Goal: Information Seeking & Learning: Find specific fact

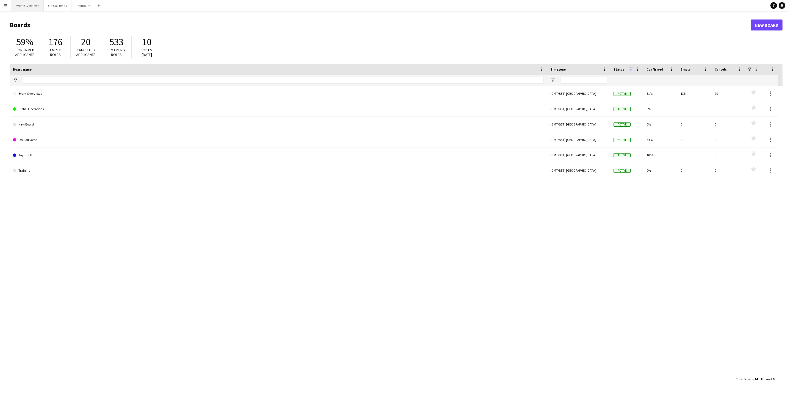
click at [26, 4] on button "Event Overviews Close" at bounding box center [27, 5] width 32 height 11
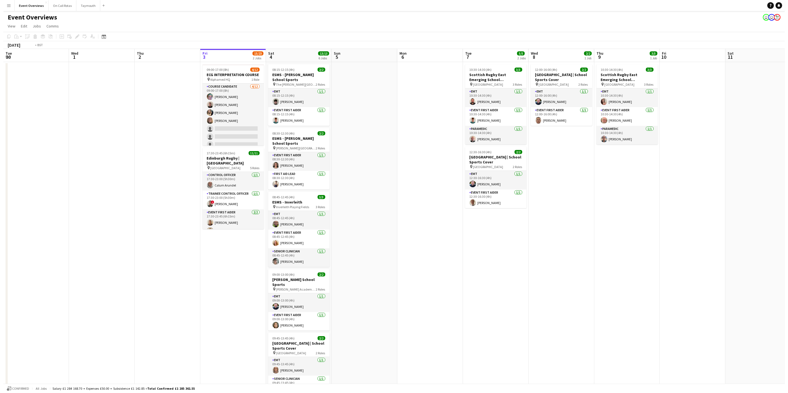
scroll to position [0, 157]
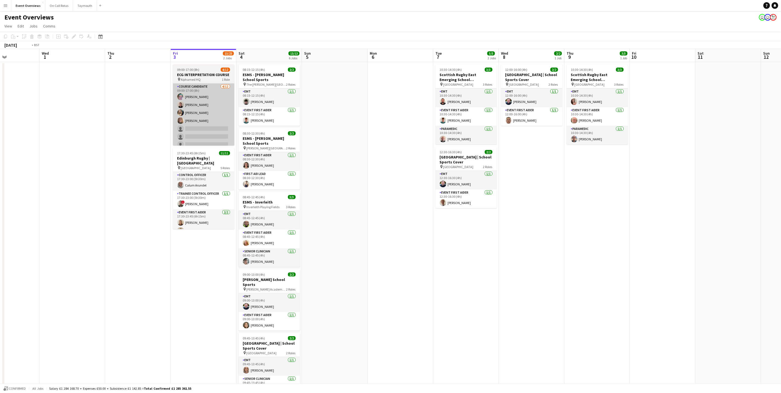
drag, startPoint x: 382, startPoint y: 288, endPoint x: 333, endPoint y: 129, distance: 165.6
click at [455, 279] on app-calendar-viewport "Sun 28 Mon 29 Tue 30 Wed 1 Thu 2 Fri 3 15/23 2 Jobs Sat 4 13/13 6 Jobs Sun 5 Mo…" at bounding box center [390, 260] width 781 height 423
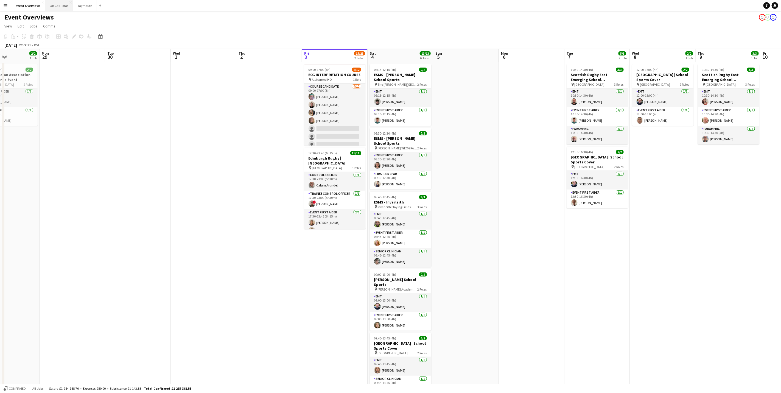
click at [51, 8] on button "On Call Rotas Close" at bounding box center [59, 5] width 28 height 11
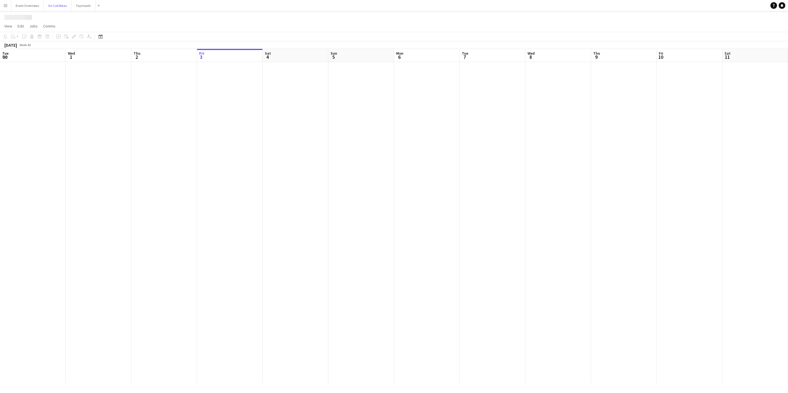
scroll to position [0, 131]
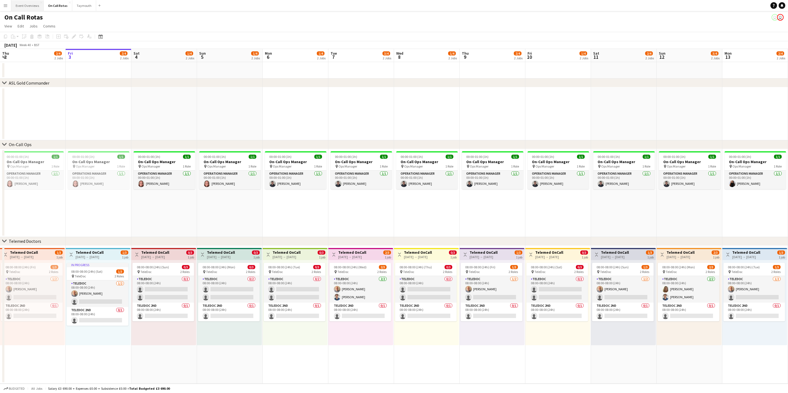
click at [27, 7] on button "Event Overviews Close" at bounding box center [27, 5] width 32 height 11
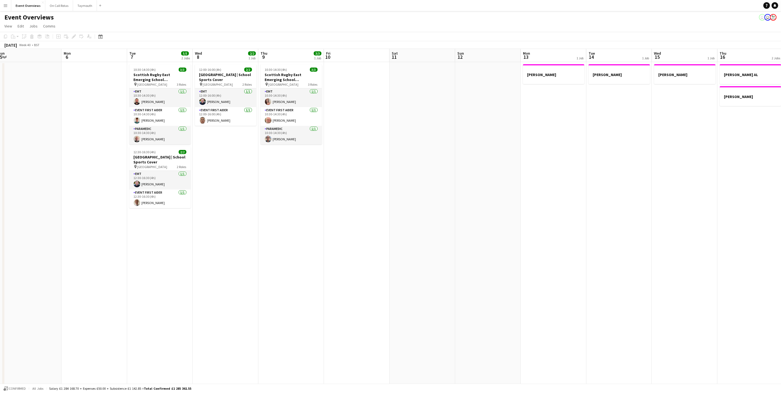
scroll to position [0, 168]
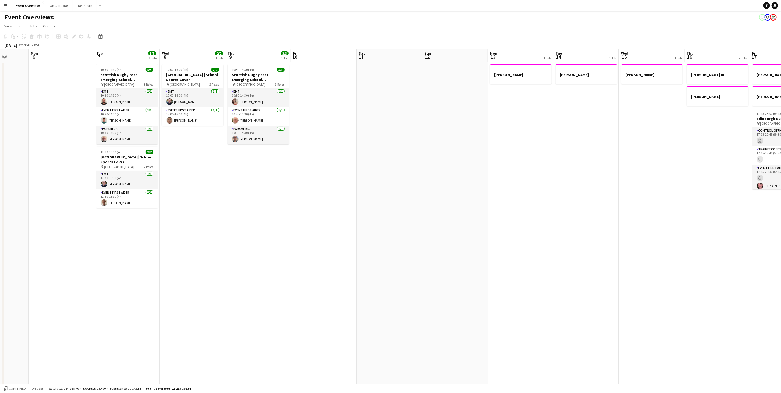
drag, startPoint x: 590, startPoint y: 255, endPoint x: 356, endPoint y: 257, distance: 234.0
click at [356, 257] on app-calendar-viewport "Fri 3 15/23 2 Jobs Sat 4 13/13 6 Jobs Sun 5 Mon 6 Tue 7 5/5 2 Jobs Wed 8 2/2 1 …" at bounding box center [390, 260] width 781 height 423
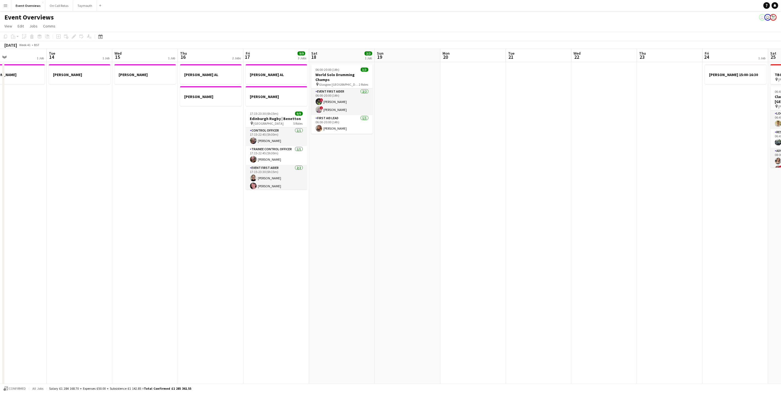
drag, startPoint x: 592, startPoint y: 268, endPoint x: 142, endPoint y: 282, distance: 450.1
click at [142, 282] on app-calendar-viewport "Fri 10 Sat 11 Sun 12 Mon 13 1 Job Tue 14 1 Job Wed 15 1 Job Thu 16 2 Jobs Fri 1…" at bounding box center [390, 260] width 781 height 423
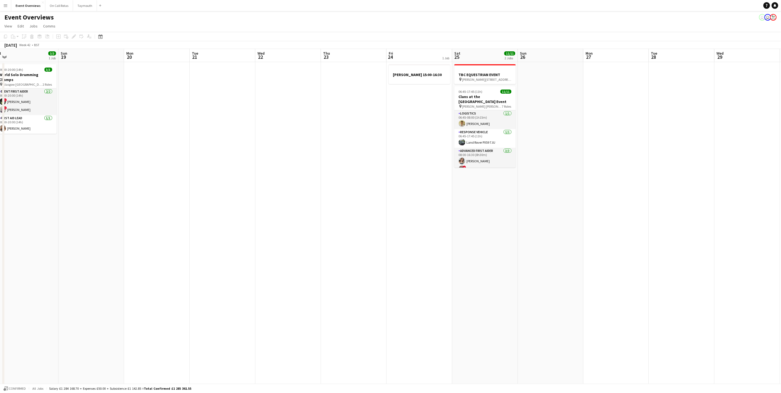
scroll to position [0, 190]
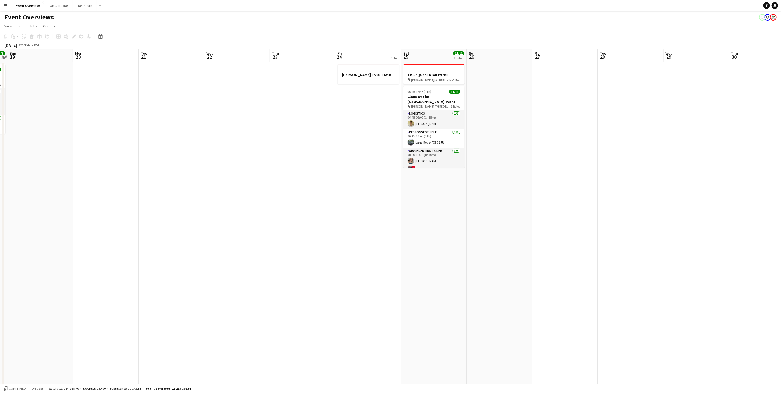
drag, startPoint x: 517, startPoint y: 195, endPoint x: 149, endPoint y: 239, distance: 371.0
click at [149, 239] on app-calendar-viewport "Thu 16 2 Jobs Fri 17 9/9 3 Jobs Sat 18 3/3 1 Job Sun 19 Mon 20 Tue 21 Wed 22 Th…" at bounding box center [390, 260] width 781 height 423
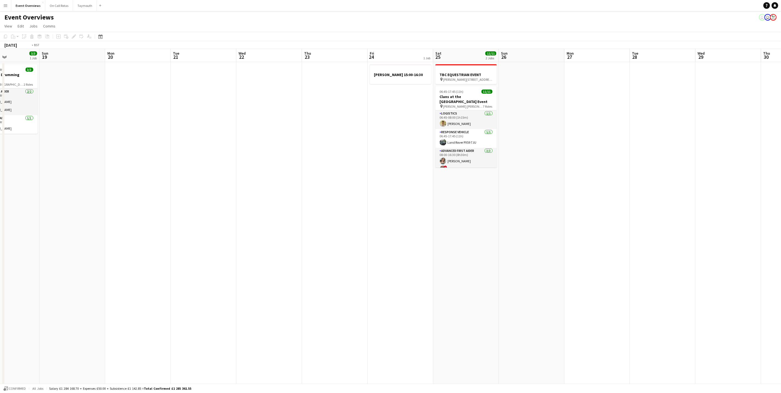
scroll to position [0, 159]
drag, startPoint x: 16, startPoint y: 250, endPoint x: 440, endPoint y: 246, distance: 424.4
click at [440, 246] on app-calendar-viewport "Thu 16 2 Jobs Fri 17 9/9 3 Jobs Sat 18 3/3 1 Job Sun 19 Mon 20 Tue 21 Wed 22 Th…" at bounding box center [390, 277] width 781 height 456
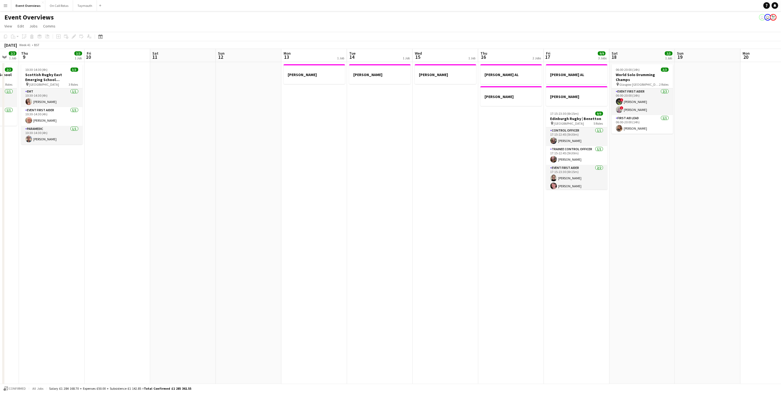
drag, startPoint x: 376, startPoint y: 294, endPoint x: 514, endPoint y: 266, distance: 140.7
click at [514, 266] on app-calendar-viewport "Tue 7 5/5 2 Jobs Wed 8 2/2 1 Job Thu 9 3/3 1 Job Fri 10 Sat 11 Sun 12 Mon 13 1 …" at bounding box center [390, 277] width 781 height 456
drag, startPoint x: 308, startPoint y: 232, endPoint x: 530, endPoint y: 168, distance: 230.5
click at [530, 168] on app-calendar-viewport "Tue 7 5/5 2 Jobs Wed 8 2/2 1 Job Thu 9 3/3 1 Job Fri 10 Sat 11 Sun 12 Mon 13 1 …" at bounding box center [390, 277] width 781 height 456
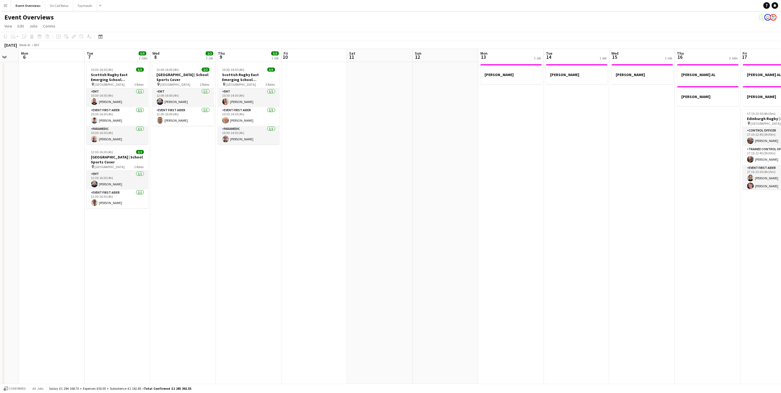
drag, startPoint x: 550, startPoint y: 199, endPoint x: 547, endPoint y: 202, distance: 3.3
click at [551, 199] on app-calendar-viewport "Fri 3 15/23 2 Jobs Sat 4 13/13 6 Jobs Sun 5 Mon 6 Tue 7 5/5 2 Jobs Wed 8 2/2 1 …" at bounding box center [390, 277] width 781 height 456
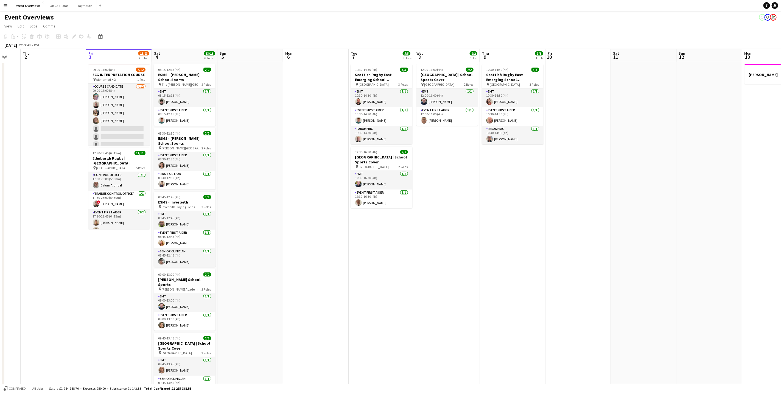
scroll to position [0, 213]
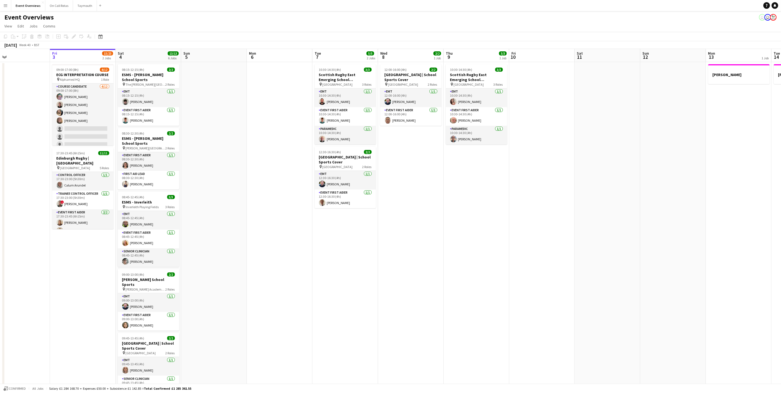
drag, startPoint x: 442, startPoint y: 152, endPoint x: 341, endPoint y: 155, distance: 101.9
click at [341, 155] on app-calendar-viewport "Mon 29 Tue 30 Wed 1 Thu 2 Fri 3 15/23 2 Jobs Sat 4 13/13 6 Jobs Sun 5 Mon 6 Tue…" at bounding box center [390, 277] width 781 height 456
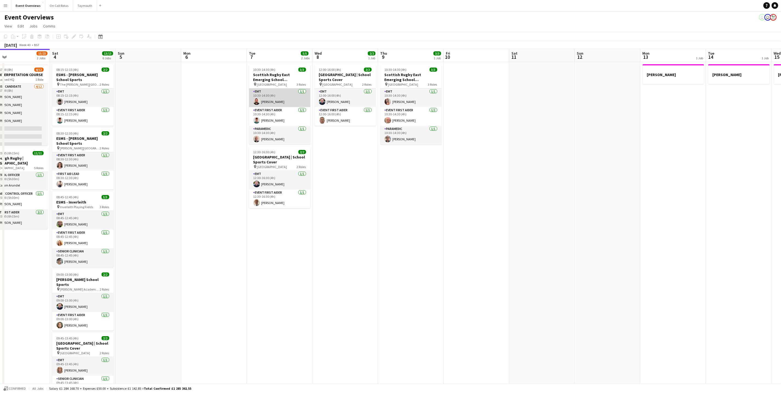
click at [273, 96] on app-card-role "EMT [DATE] 10:30-14:30 (4h) [PERSON_NAME]" at bounding box center [280, 97] width 62 height 19
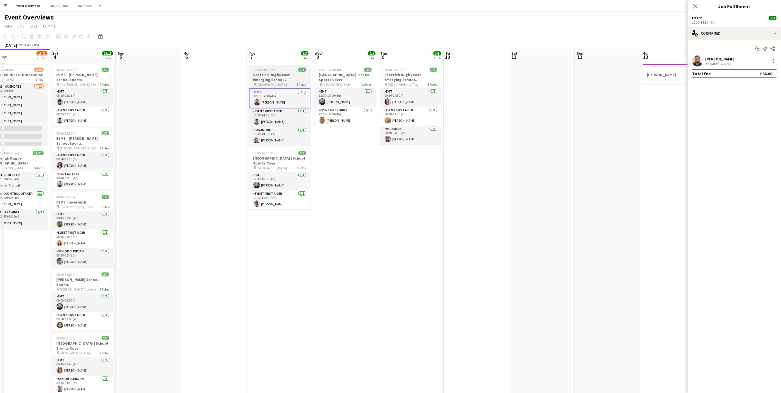
click at [278, 80] on h3 "Scottish Rugby East Emerging School Championships | Newbattle" at bounding box center [280, 77] width 62 height 10
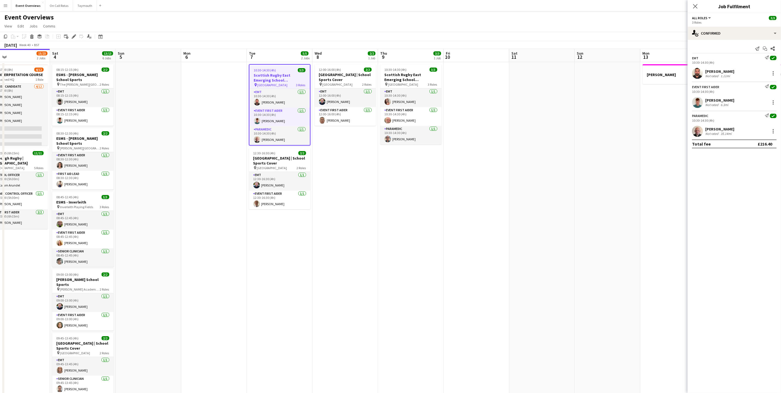
click at [718, 23] on div "3 Roles" at bounding box center [734, 22] width 85 height 4
click at [719, 38] on div "single-neutral-actions-check-2 Confirmed" at bounding box center [734, 33] width 93 height 13
click at [739, 58] on div "pen-write Job Details" at bounding box center [753, 57] width 54 height 11
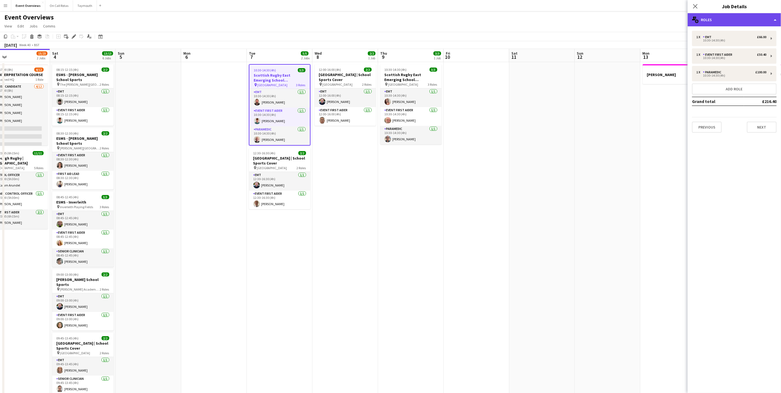
click at [713, 18] on div "multiple-users-add Roles" at bounding box center [734, 19] width 93 height 13
click at [706, 26] on div "multiple-users-add Roles" at bounding box center [734, 19] width 93 height 13
click at [706, 23] on div "multiple-users-add Roles" at bounding box center [734, 19] width 93 height 13
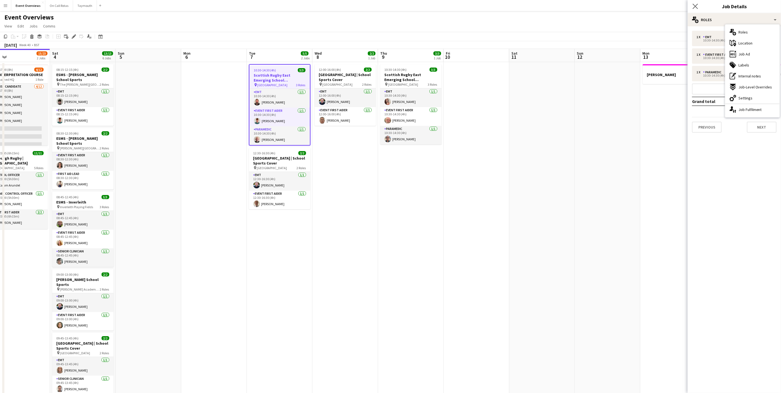
click at [692, 7] on app-icon "Close pop-in" at bounding box center [696, 6] width 8 height 8
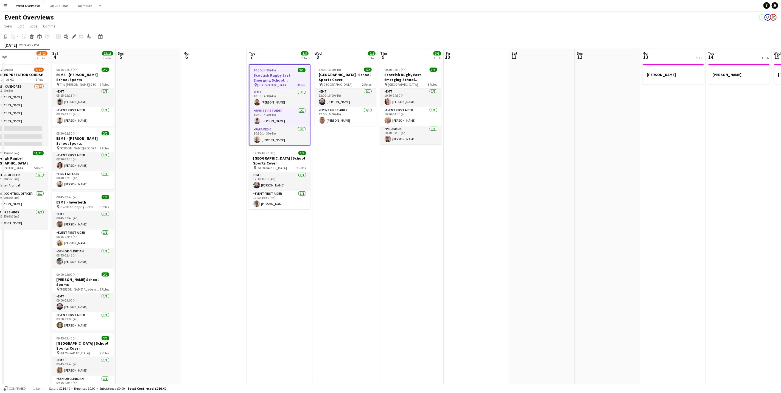
click at [260, 19] on div "Event Overviews user user" at bounding box center [390, 16] width 781 height 10
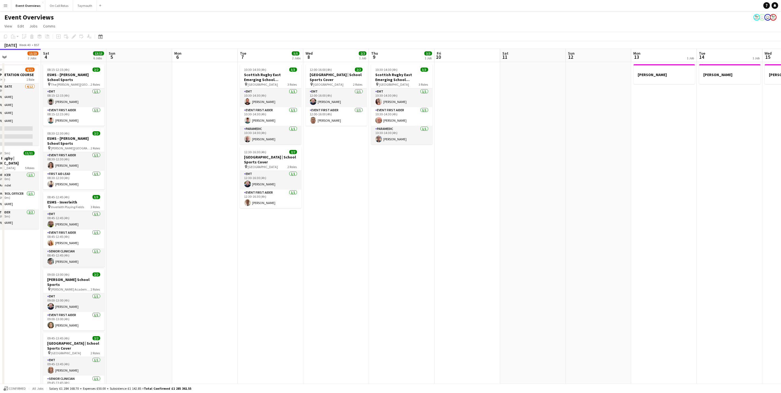
scroll to position [0, 205]
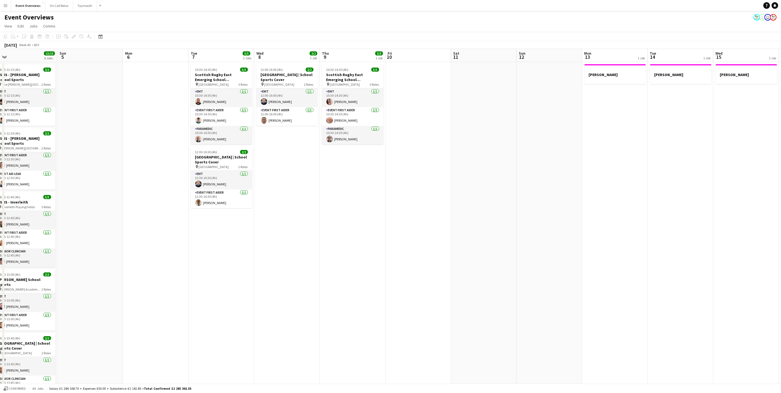
drag, startPoint x: 308, startPoint y: 291, endPoint x: 109, endPoint y: 276, distance: 199.4
click at [109, 277] on app-calendar-viewport "Wed 1 Thu 2 Fri 3 15/23 2 Jobs Sat 4 13/13 6 Jobs Sun 5 Mon 6 Tue 7 5/5 2 Jobs …" at bounding box center [390, 277] width 781 height 456
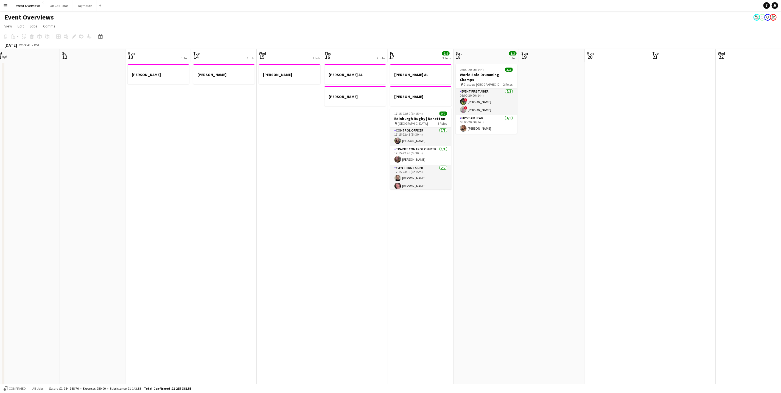
scroll to position [0, 204]
drag, startPoint x: 454, startPoint y: 203, endPoint x: 156, endPoint y: 267, distance: 305.1
click at [156, 267] on app-calendar-viewport "Wed 8 2/2 1 Job Thu 9 3/3 1 Job Fri 10 Sat 11 Sun 12 Mon 13 1 Job Tue 14 1 Job …" at bounding box center [390, 277] width 781 height 456
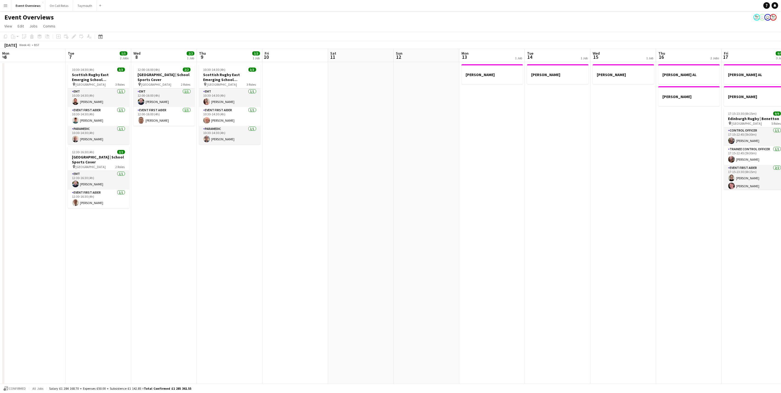
scroll to position [0, 149]
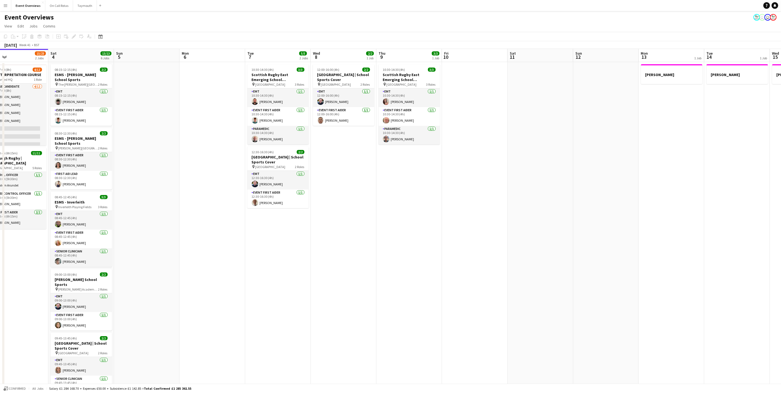
drag, startPoint x: 156, startPoint y: 267, endPoint x: 670, endPoint y: 266, distance: 514.2
click at [670, 266] on app-calendar-viewport "Wed 1 Thu 2 Fri 3 15/23 2 Jobs Sat 4 13/13 6 Jobs Sun 5 Mon 6 Tue 7 5/5 2 Jobs …" at bounding box center [390, 277] width 781 height 456
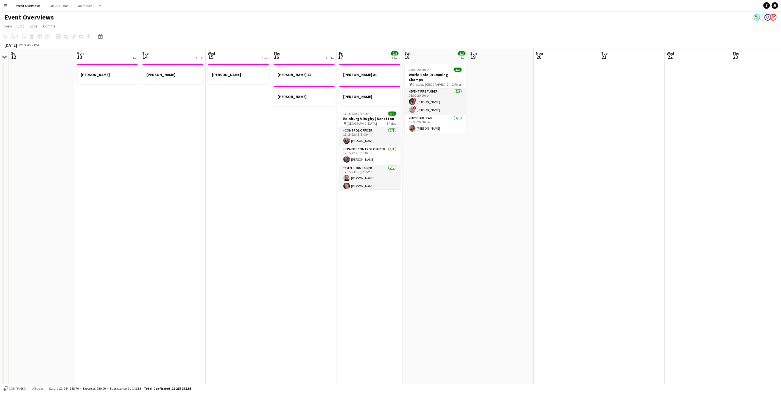
drag, startPoint x: 671, startPoint y: 266, endPoint x: 106, endPoint y: 275, distance: 564.5
click at [106, 275] on app-calendar-viewport "Thu 9 3/3 1 Job Fri 10 Sat 11 Sun 12 Mon 13 1 Job Tue 14 1 Job Wed 15 1 Job Thu…" at bounding box center [390, 277] width 781 height 456
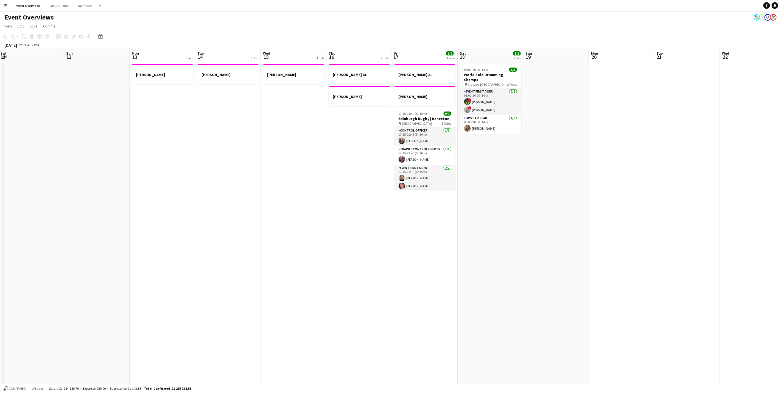
scroll to position [0, 150]
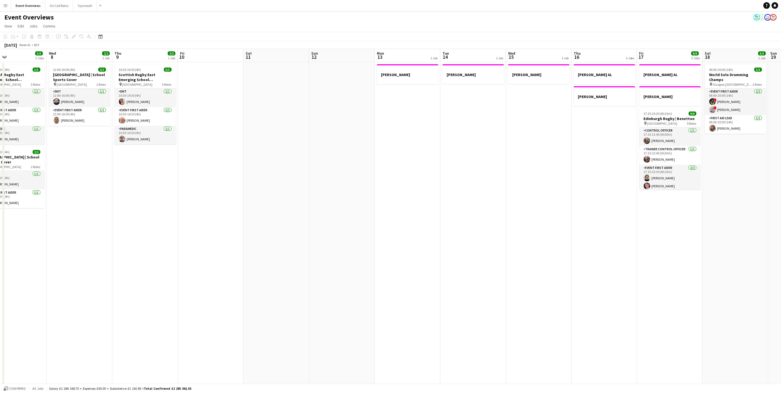
drag, startPoint x: 199, startPoint y: 274, endPoint x: 475, endPoint y: 265, distance: 275.9
click at [475, 265] on app-calendar-viewport "Sun 5 Mon 6 Tue 7 5/5 2 Jobs Wed 8 2/2 1 Job Thu 9 3/3 1 Job Fri 10 Sat 11 Sun …" at bounding box center [390, 277] width 781 height 456
click at [127, 142] on app-card-role "Paramedic [DATE] 10:30-14:30 (4h) [PERSON_NAME]" at bounding box center [146, 135] width 62 height 19
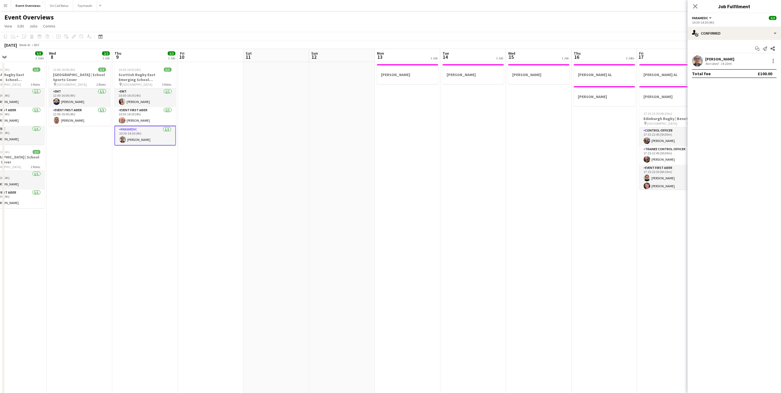
click at [721, 62] on div "14.33mi" at bounding box center [726, 64] width 13 height 4
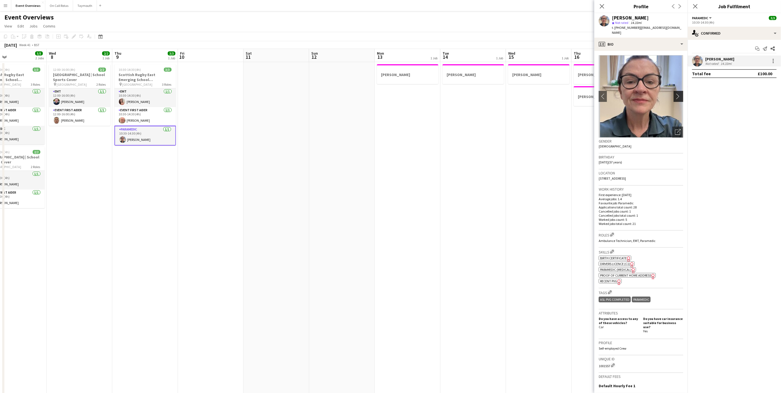
click at [675, 94] on app-icon "chevron-right" at bounding box center [679, 96] width 9 height 6
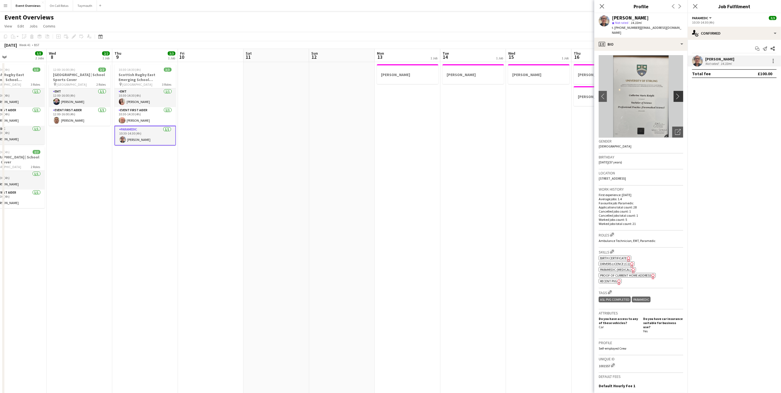
click at [675, 94] on app-icon "chevron-right" at bounding box center [679, 96] width 9 height 6
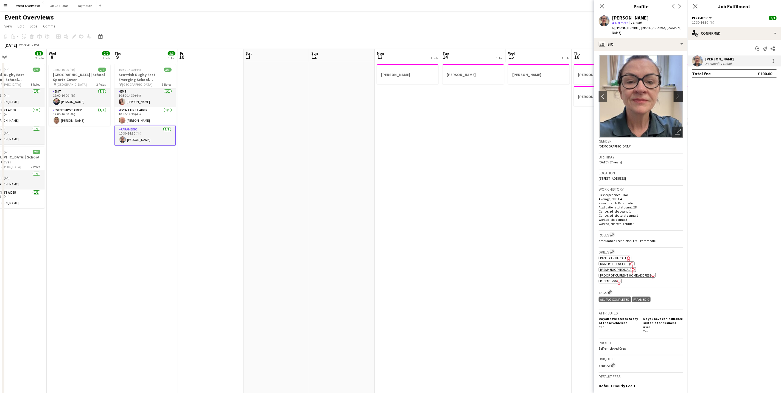
click at [675, 94] on app-icon "chevron-right" at bounding box center [679, 96] width 9 height 6
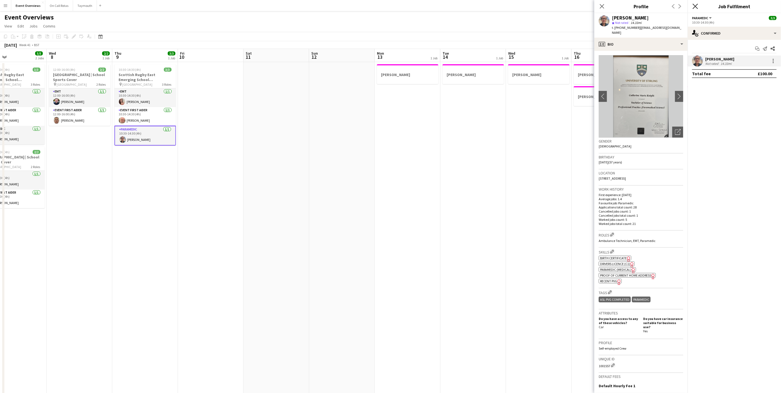
click at [696, 9] on icon "Close pop-in" at bounding box center [695, 6] width 5 height 5
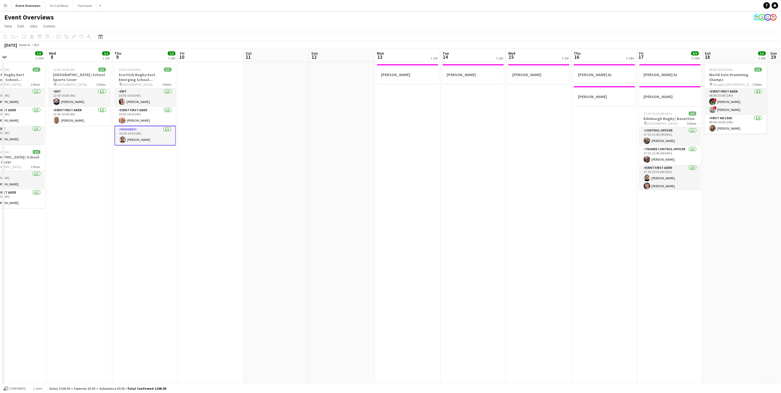
scroll to position [0, 141]
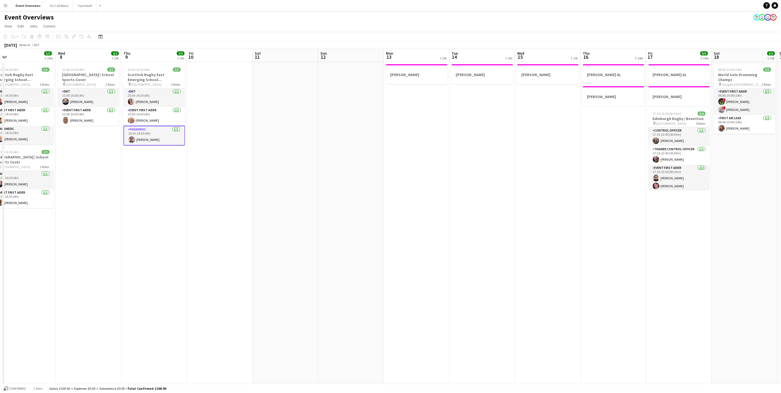
drag, startPoint x: 398, startPoint y: 292, endPoint x: 471, endPoint y: 288, distance: 73.2
click at [471, 288] on app-calendar-viewport "Sun 5 Mon 6 Tue 7 5/5 2 Jobs Wed 8 2/2 1 Job Thu 9 3/3 1 Job Fri 10 Sat 11 Sun …" at bounding box center [390, 277] width 781 height 456
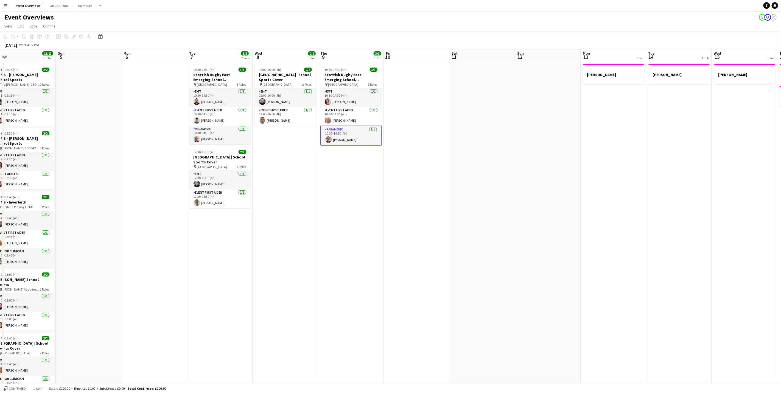
scroll to position [0, 143]
drag, startPoint x: 267, startPoint y: 251, endPoint x: 296, endPoint y: 247, distance: 29.1
click at [296, 247] on app-calendar-viewport "Thu 2 Fri 3 15/23 2 Jobs Sat 4 13/13 6 Jobs Sun 5 Mon 6 Tue 7 5/5 2 Jobs Wed 8 …" at bounding box center [390, 277] width 781 height 456
click at [209, 131] on app-card-role "Paramedic [DATE] 10:30-14:30 (4h) [PERSON_NAME]" at bounding box center [219, 135] width 62 height 19
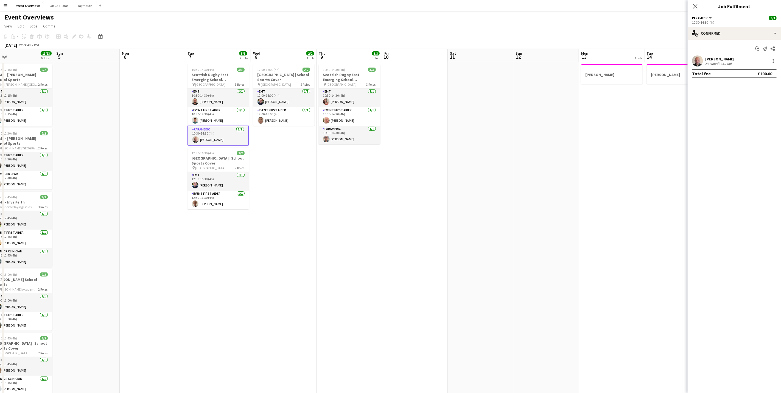
click at [696, 58] on app-user-avatar at bounding box center [697, 60] width 11 height 11
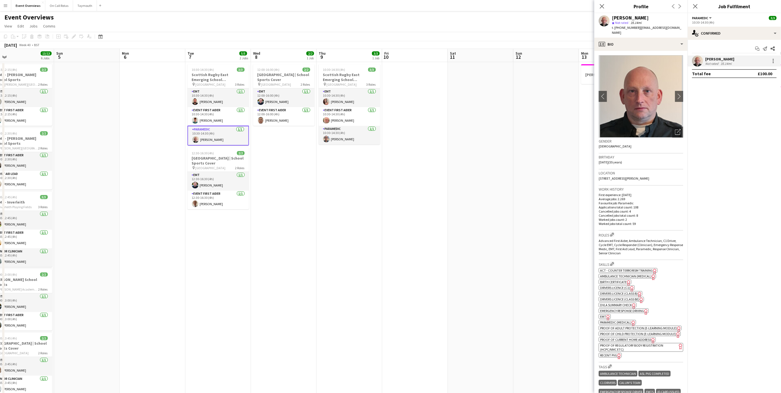
drag, startPoint x: 653, startPoint y: 171, endPoint x: 594, endPoint y: 176, distance: 59.3
click at [595, 176] on app-crew-profile-bio "chevron-left chevron-right Open photos pop-in Gender [DEMOGRAPHIC_DATA] Birthda…" at bounding box center [641, 222] width 93 height 342
drag, startPoint x: 594, startPoint y: 176, endPoint x: 616, endPoint y: 174, distance: 21.3
copy span "[STREET_ADDRESS][PERSON_NAME]"
click at [668, 44] on div "profile Bio" at bounding box center [641, 44] width 93 height 13
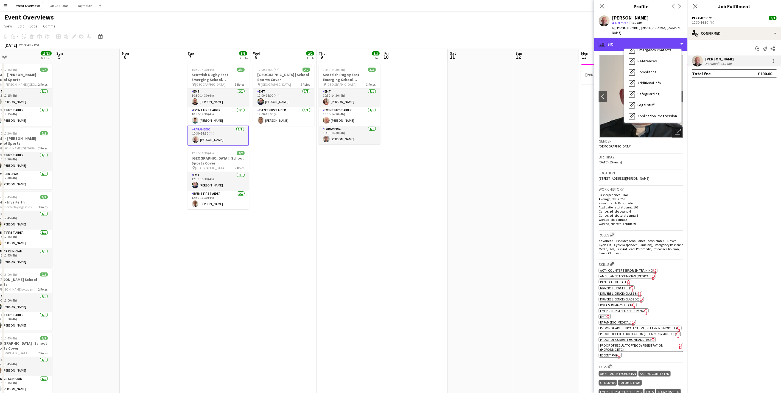
scroll to position [96, 0]
click at [662, 109] on div "Calendar Calendar" at bounding box center [653, 114] width 57 height 11
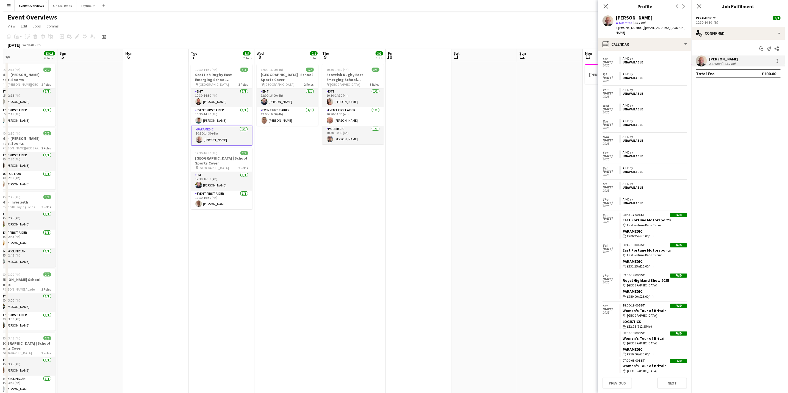
scroll to position [577, 0]
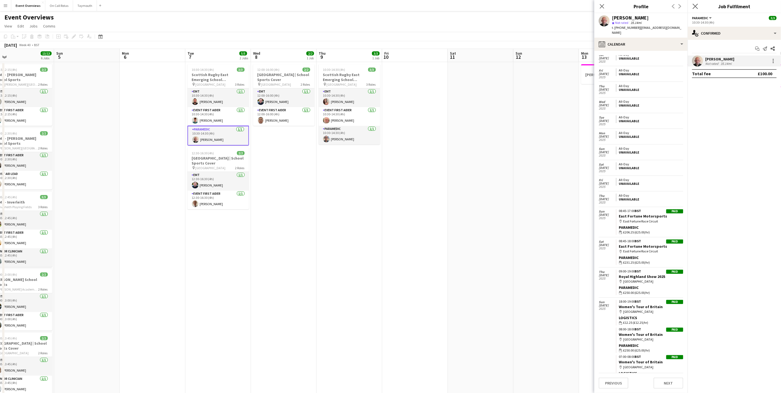
click at [692, 9] on app-icon "Close pop-in" at bounding box center [696, 6] width 8 height 8
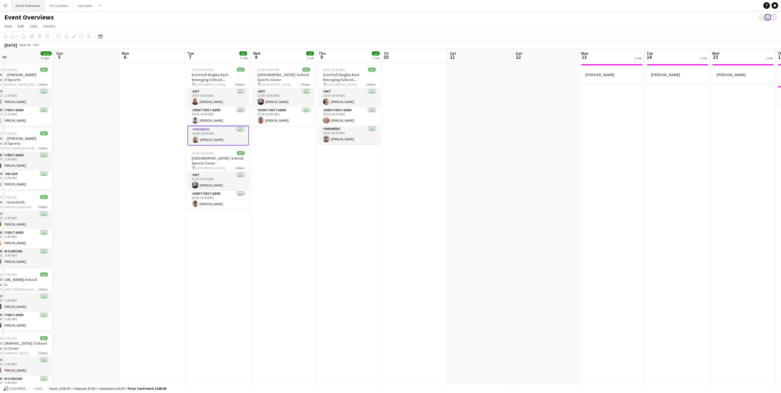
click at [13, 7] on button "Event Overviews Close" at bounding box center [28, 5] width 34 height 11
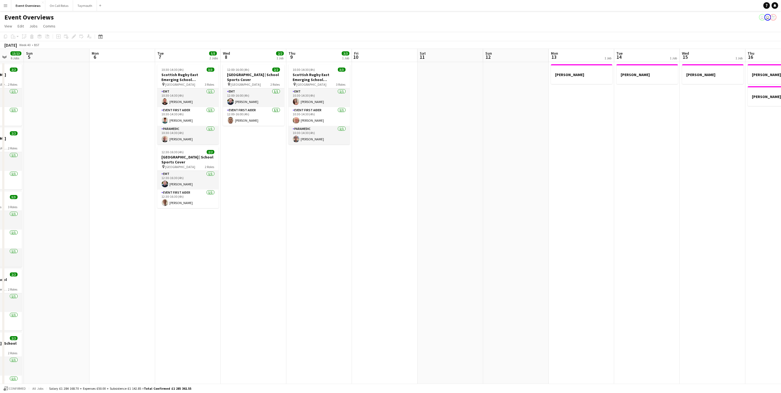
scroll to position [0, 195]
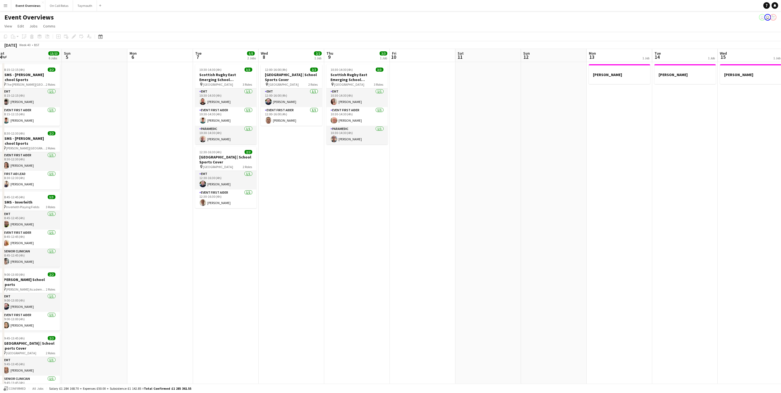
drag, startPoint x: 466, startPoint y: 282, endPoint x: 621, endPoint y: 234, distance: 162.9
click at [621, 234] on app-calendar-viewport "Fri 3 15/23 2 Jobs Sat 4 13/13 6 Jobs Sun 5 Mon 6 Tue 7 5/5 2 Jobs Wed 8 2/2 1 …" at bounding box center [390, 260] width 781 height 423
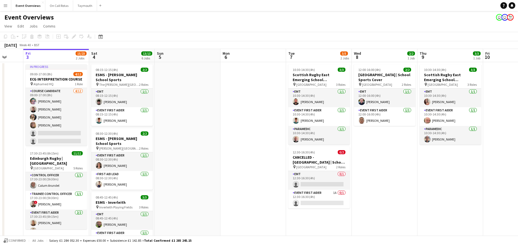
scroll to position [0, 125]
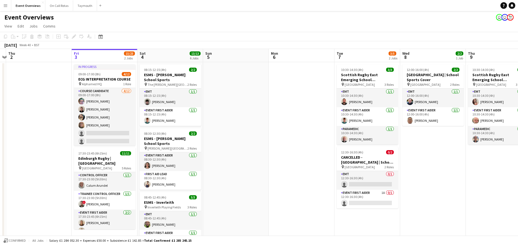
drag, startPoint x: 269, startPoint y: 162, endPoint x: 284, endPoint y: 156, distance: 15.7
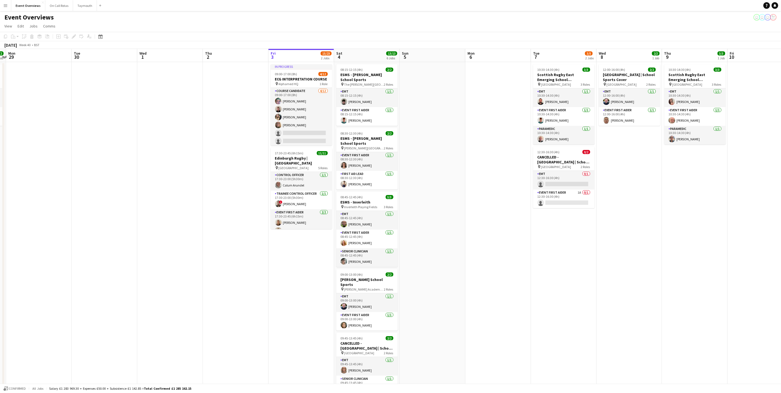
scroll to position [0, 196]
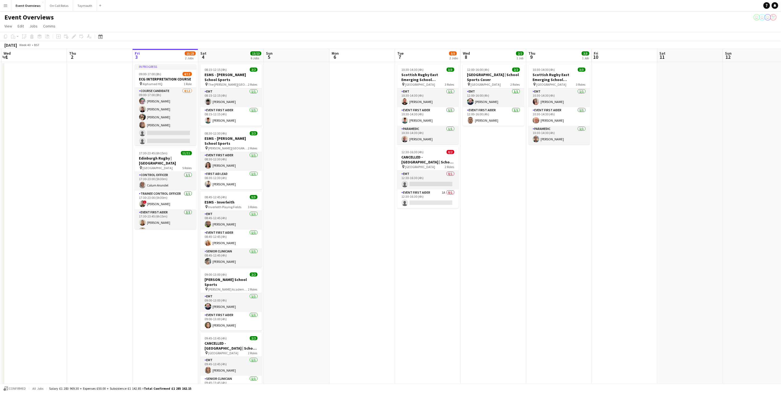
drag, startPoint x: 452, startPoint y: 233, endPoint x: 322, endPoint y: 249, distance: 130.3
click at [322, 249] on app-calendar-viewport "Sun 28 2/2 1 Job Mon 29 Tue 30 Wed 1 Thu 2 Fri 3 15/23 2 Jobs Sat 4 13/13 6 Job…" at bounding box center [390, 260] width 781 height 423
click at [423, 138] on app-card-role "Paramedic [DATE] 10:30-14:30 (4h) [PERSON_NAME]" at bounding box center [428, 135] width 62 height 19
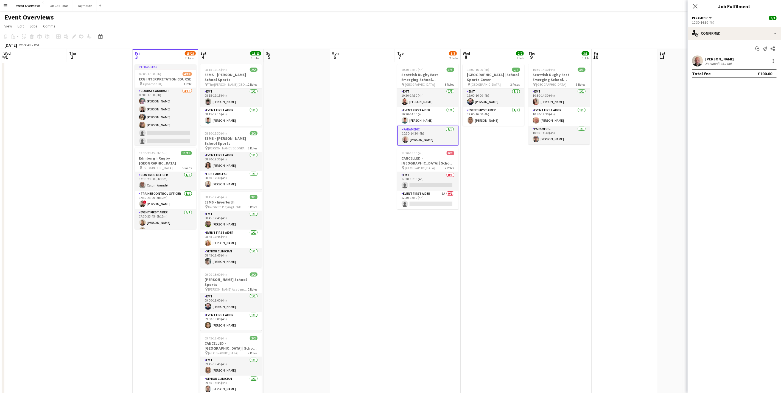
click at [720, 64] on div "35.14mi" at bounding box center [726, 64] width 13 height 4
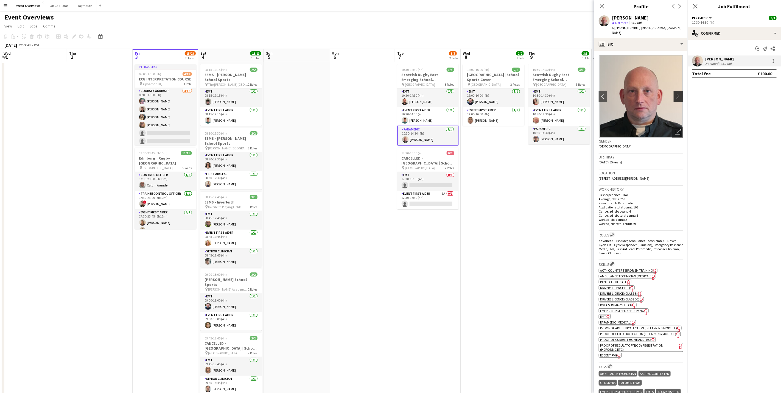
click at [675, 93] on app-icon "chevron-right" at bounding box center [679, 96] width 9 height 6
click at [648, 175] on div "Location [STREET_ADDRESS][PERSON_NAME]" at bounding box center [641, 177] width 85 height 16
drag, startPoint x: 648, startPoint y: 172, endPoint x: 593, endPoint y: 174, distance: 55.0
click at [593, 174] on body "Menu Boards Boards Boards All jobs Status Workforce Workforce My Workforce Recr…" at bounding box center [390, 240] width 781 height 481
drag, startPoint x: 593, startPoint y: 174, endPoint x: 645, endPoint y: 171, distance: 52.5
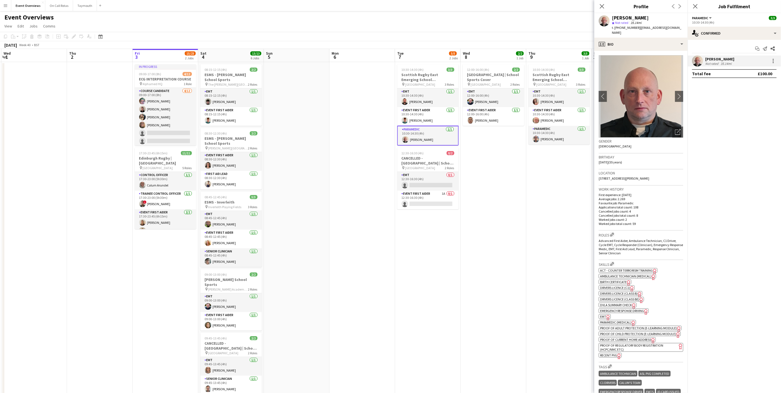
click at [645, 176] on span "[STREET_ADDRESS][PERSON_NAME]" at bounding box center [624, 178] width 51 height 4
drag, startPoint x: 652, startPoint y: 171, endPoint x: 599, endPoint y: 176, distance: 52.7
click at [599, 176] on div "Location [STREET_ADDRESS][PERSON_NAME]" at bounding box center [641, 177] width 85 height 16
drag, startPoint x: 599, startPoint y: 176, endPoint x: 608, endPoint y: 172, distance: 9.6
copy span "[STREET_ADDRESS][PERSON_NAME]"
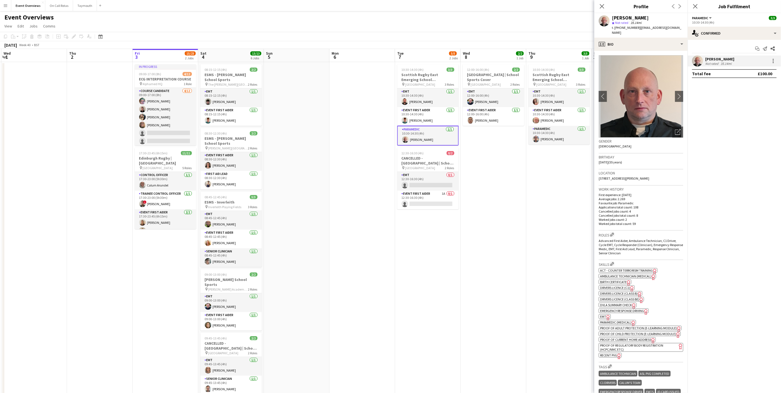
click at [691, 5] on div "Close pop-in" at bounding box center [695, 6] width 15 height 13
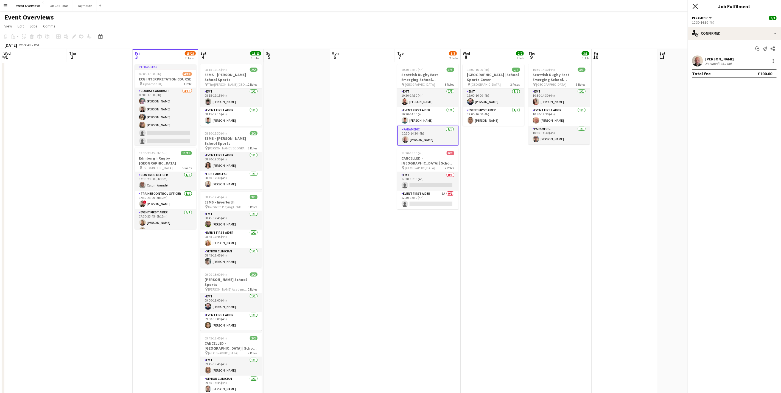
click at [696, 5] on icon "Close pop-in" at bounding box center [695, 6] width 5 height 5
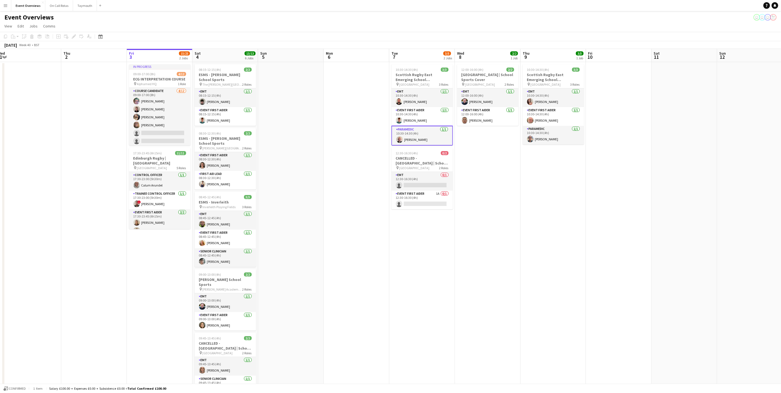
drag, startPoint x: 580, startPoint y: 253, endPoint x: 547, endPoint y: 254, distance: 33.8
click at [547, 254] on app-calendar-viewport "Sun 28 2/2 1 Job Mon 29 Tue 30 Wed 1 Thu 2 Fri 3 15/23 2 Jobs Sat 4 13/13 6 Job…" at bounding box center [390, 260] width 781 height 423
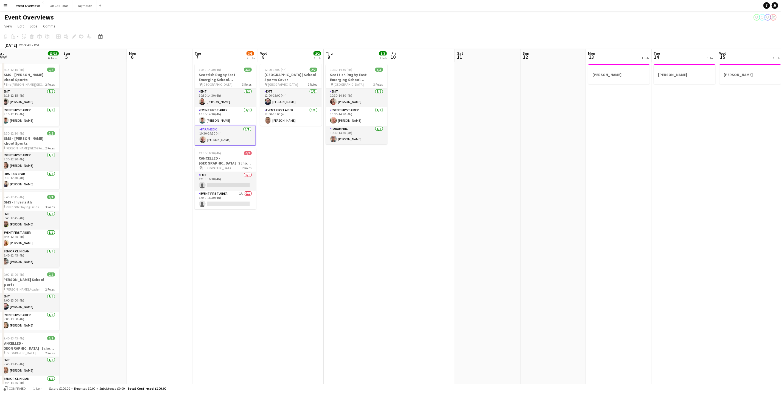
scroll to position [0, 213]
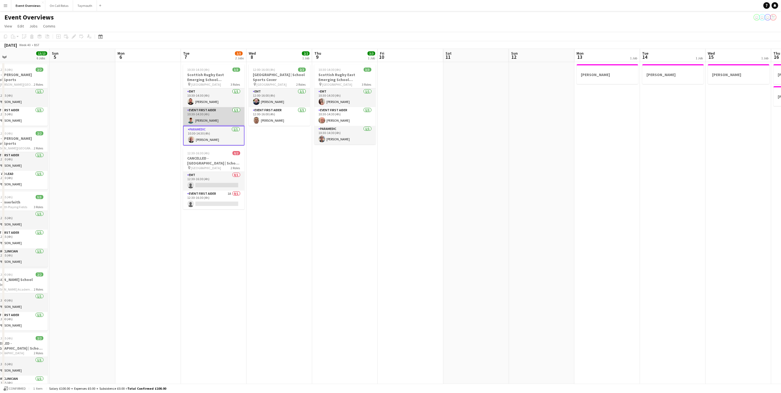
click at [202, 123] on app-card-role "Event First Aider [DATE] 10:30-14:30 (4h) [PERSON_NAME]" at bounding box center [214, 116] width 62 height 19
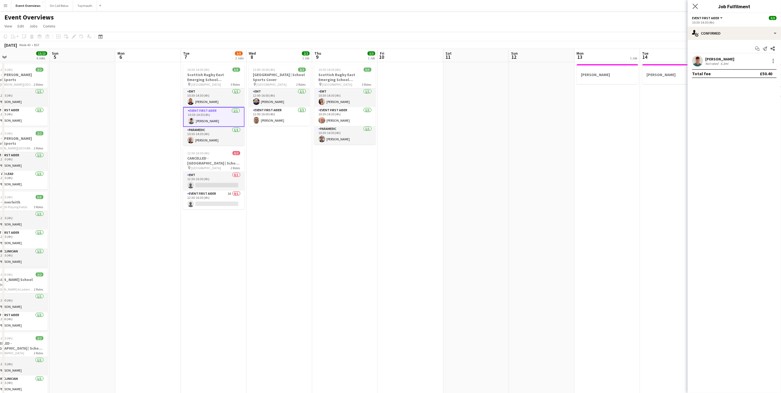
click at [695, 3] on app-icon "Close pop-in" at bounding box center [696, 6] width 8 height 8
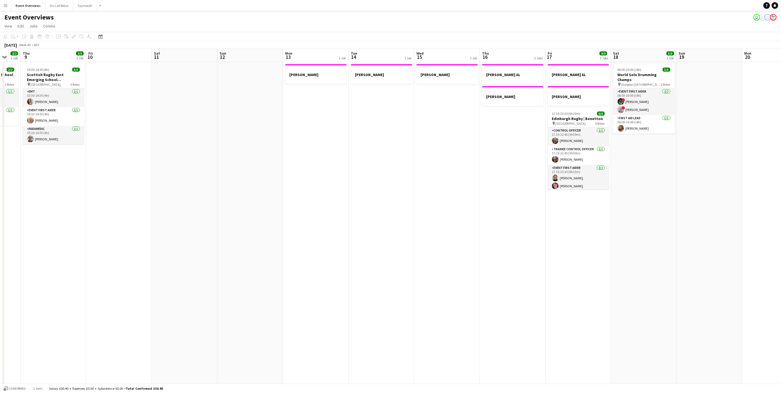
drag, startPoint x: 659, startPoint y: 247, endPoint x: 367, endPoint y: 233, distance: 292.0
click at [367, 233] on app-calendar-viewport "Mon 6 Tue 7 3/5 2 Jobs Wed 8 2/2 1 Job Thu 9 3/3 1 Job Fri 10 Sat 11 Sun 12 Mon…" at bounding box center [390, 260] width 781 height 423
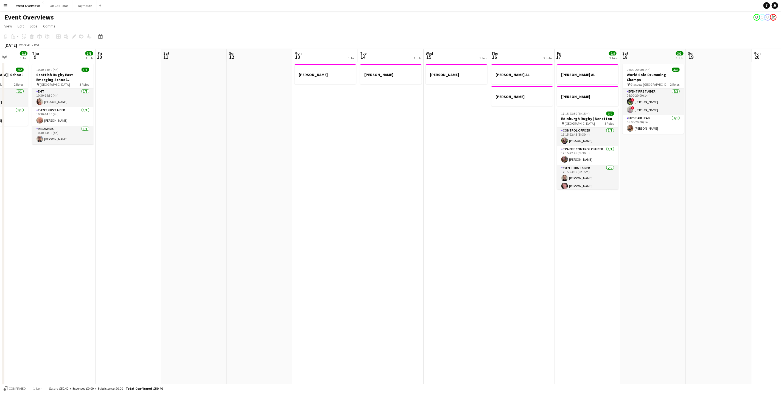
drag, startPoint x: 486, startPoint y: 268, endPoint x: 452, endPoint y: 269, distance: 34.1
click at [452, 269] on app-calendar-viewport "Mon 6 Tue 7 3/5 2 Jobs Wed 8 2/2 1 Job Thu 9 3/3 1 Job Fri 10 Sat 11 Sun 12 Mon…" at bounding box center [390, 260] width 781 height 423
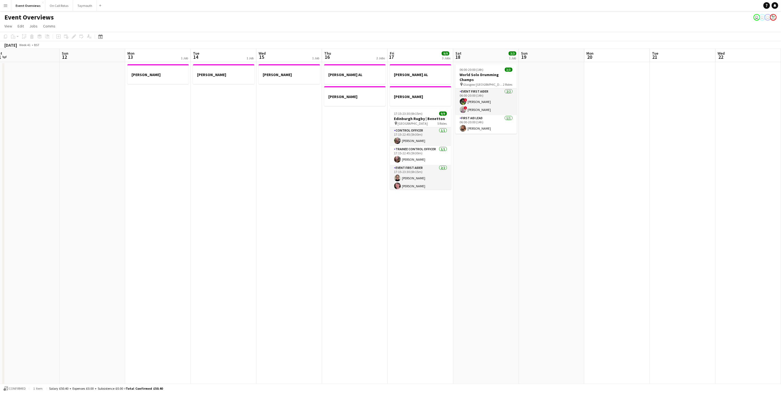
click at [503, 252] on app-calendar-viewport "Wed 8 2/2 1 Job Thu 9 3/3 1 Job Fri 10 Sat 11 Sun 12 Mon 13 1 Job Tue 14 1 Job …" at bounding box center [390, 260] width 781 height 423
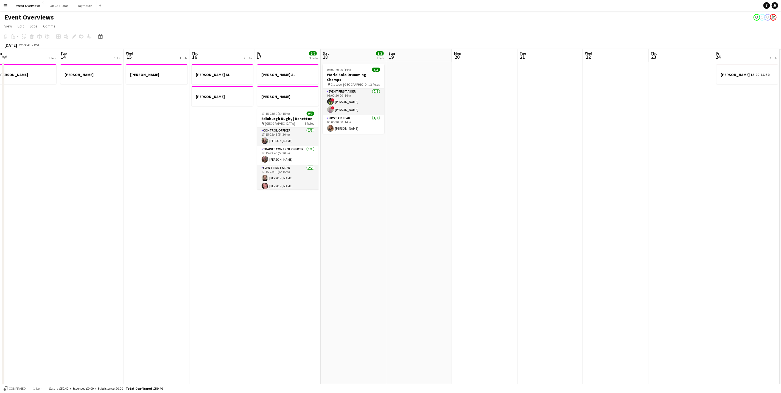
drag, startPoint x: 442, startPoint y: 230, endPoint x: 352, endPoint y: 231, distance: 90.4
click at [352, 231] on app-calendar-viewport "Fri 10 Sat 11 Sun 12 Mon 13 1 Job Tue 14 1 Job Wed 15 1 Job Thu 16 2 Jobs Fri 1…" at bounding box center [390, 260] width 781 height 423
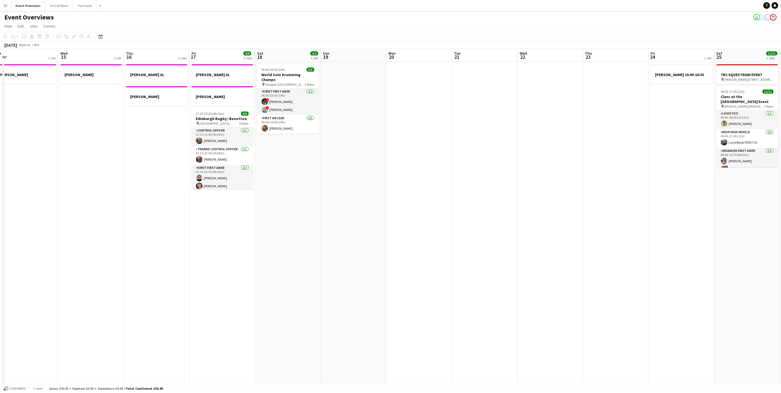
scroll to position [0, 168]
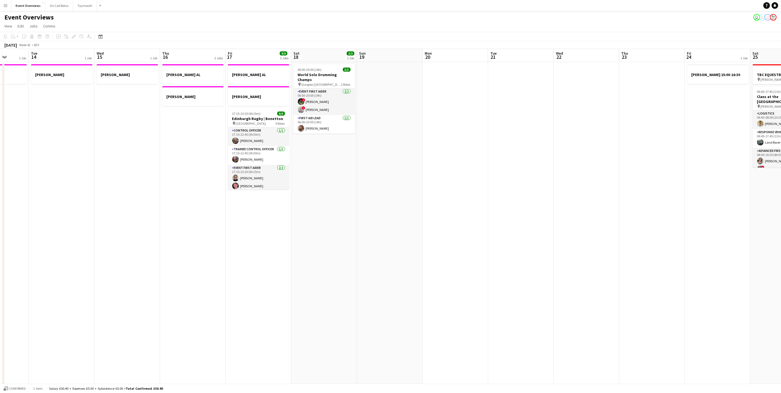
drag, startPoint x: 533, startPoint y: 243, endPoint x: 372, endPoint y: 249, distance: 160.8
click at [372, 249] on app-calendar-viewport "Sat 11 Sun 12 Mon 13 1 Job Tue 14 1 Job Wed 15 1 Job Thu 16 2 Jobs Fri 17 9/9 3…" at bounding box center [390, 260] width 781 height 423
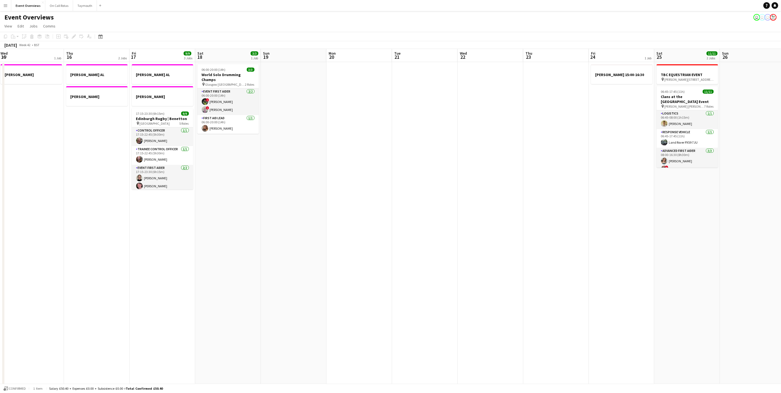
click at [380, 227] on app-calendar-viewport "Mon 13 1 Job Tue 14 1 Job Wed 15 1 Job Thu 16 2 Jobs Fri 17 9/9 3 Jobs Sat 18 3…" at bounding box center [390, 260] width 781 height 423
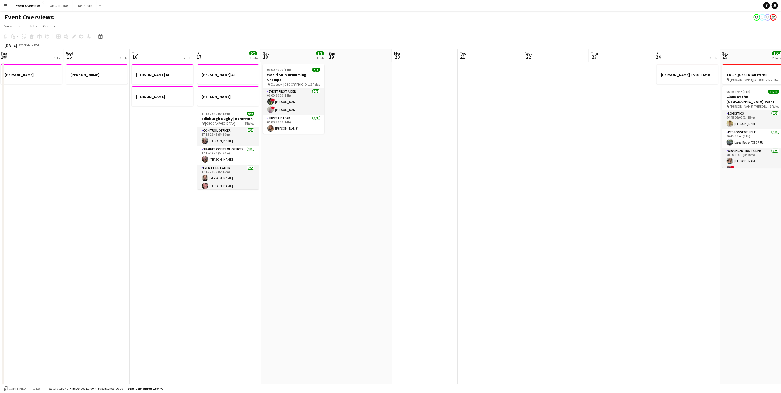
scroll to position [0, 126]
drag, startPoint x: 441, startPoint y: 210, endPoint x: 465, endPoint y: 210, distance: 23.9
click at [466, 210] on app-calendar-viewport "Sun 12 Mon 13 1 Job Tue 14 1 Job Wed 15 1 Job Thu 16 2 Jobs Fri 17 9/9 3 Jobs S…" at bounding box center [390, 260] width 781 height 423
drag, startPoint x: 163, startPoint y: 299, endPoint x: 721, endPoint y: 188, distance: 568.9
click at [721, 188] on app-calendar-viewport "Sun 12 Mon 13 1 Job Tue 14 1 Job Wed 15 1 Job Thu 16 2 Jobs Fri 17 9/9 3 Jobs S…" at bounding box center [390, 260] width 781 height 423
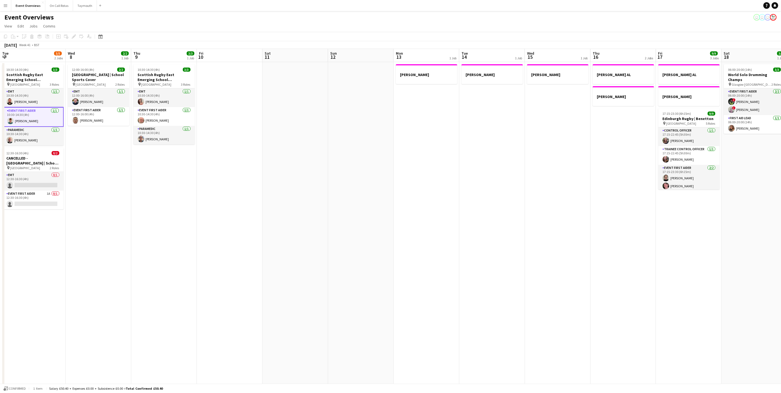
scroll to position [0, 161]
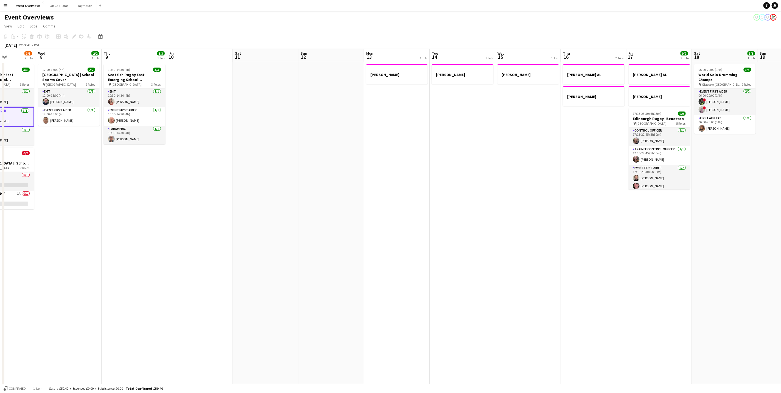
drag, startPoint x: 378, startPoint y: 142, endPoint x: 597, endPoint y: 115, distance: 220.9
click at [597, 115] on app-calendar-viewport "Sun 5 Mon 6 Tue 7 3/5 2 Jobs Wed 8 2/2 1 Job Thu 9 3/3 1 Job Fri 10 Sat 11 Sun …" at bounding box center [390, 260] width 781 height 423
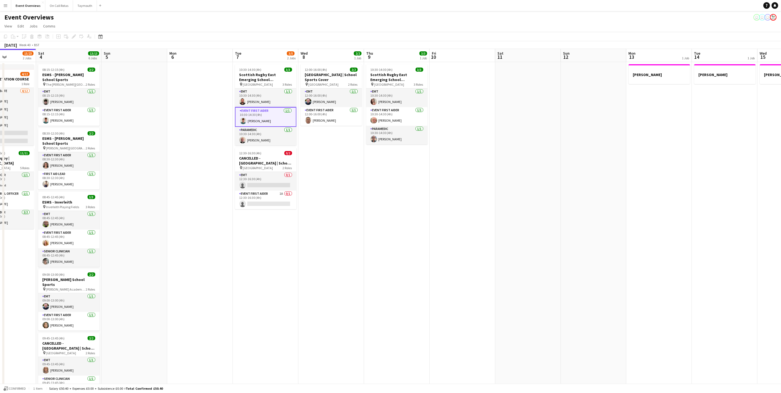
click at [336, 243] on app-calendar-viewport "Wed 1 Thu 2 Fri 3 15/23 2 Jobs Sat 4 13/13 6 Jobs Sun 5 Mon 6 Tue 7 3/5 2 Jobs …" at bounding box center [390, 260] width 781 height 423
drag, startPoint x: 2, startPoint y: 7, endPoint x: 5, endPoint y: 11, distance: 4.7
click at [2, 7] on button "Menu" at bounding box center [5, 5] width 11 height 11
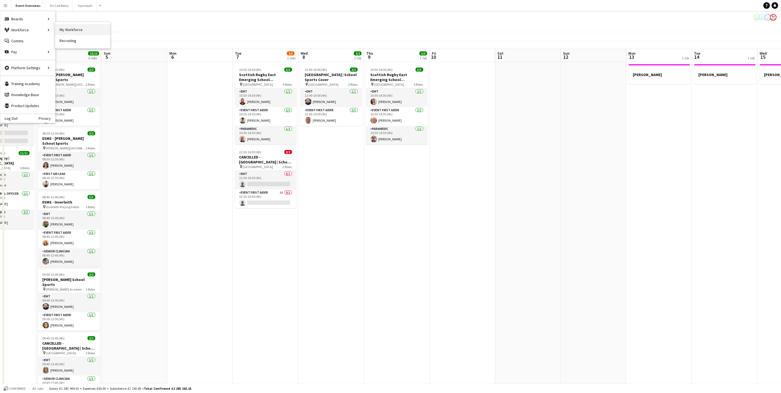
click at [78, 30] on link "My Workforce" at bounding box center [82, 29] width 55 height 11
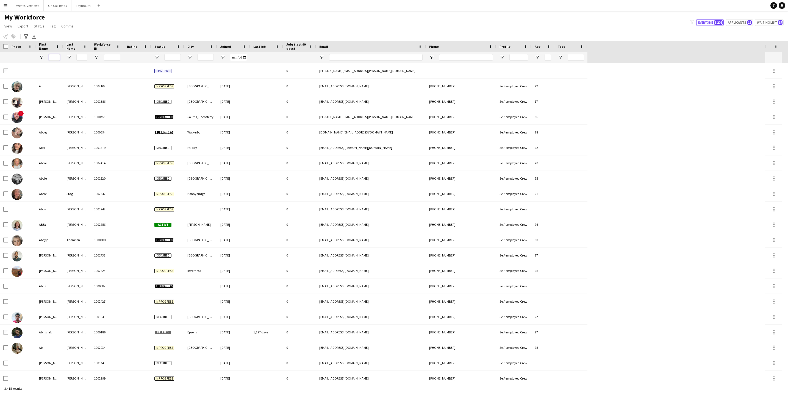
click at [57, 58] on input "First Name Filter Input" at bounding box center [54, 57] width 11 height 7
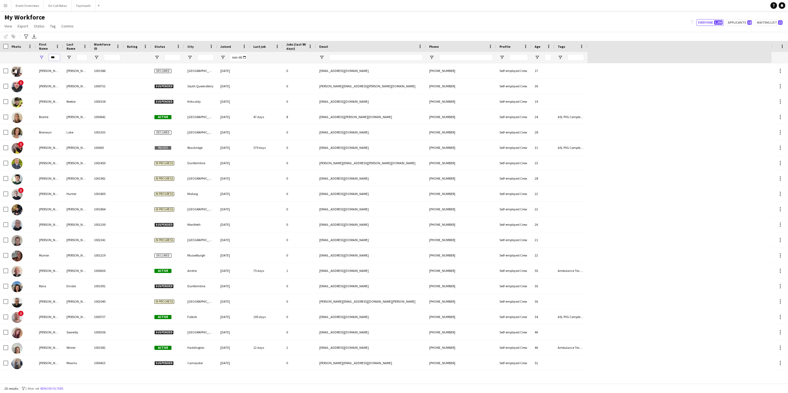
click at [56, 55] on input "***" at bounding box center [54, 57] width 11 height 7
type input "*"
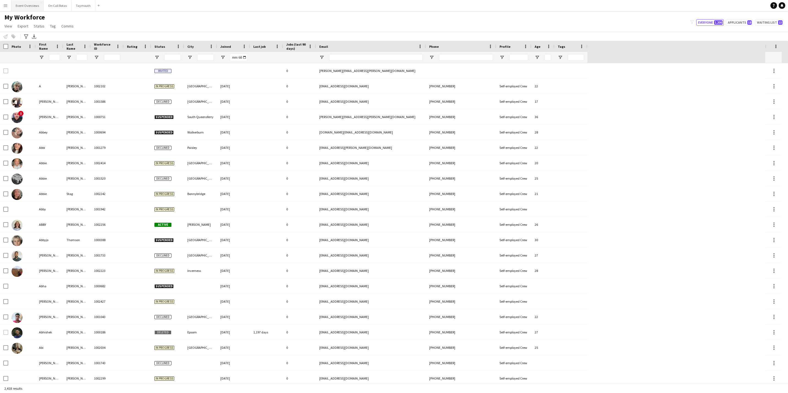
click at [19, 4] on button "Event Overviews Close" at bounding box center [27, 5] width 32 height 11
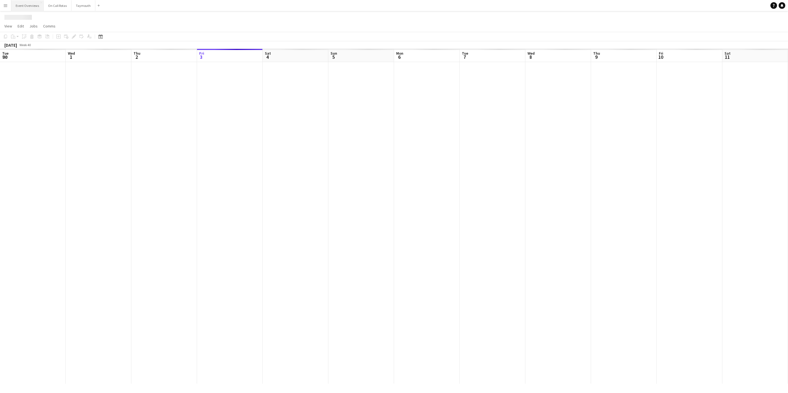
scroll to position [0, 131]
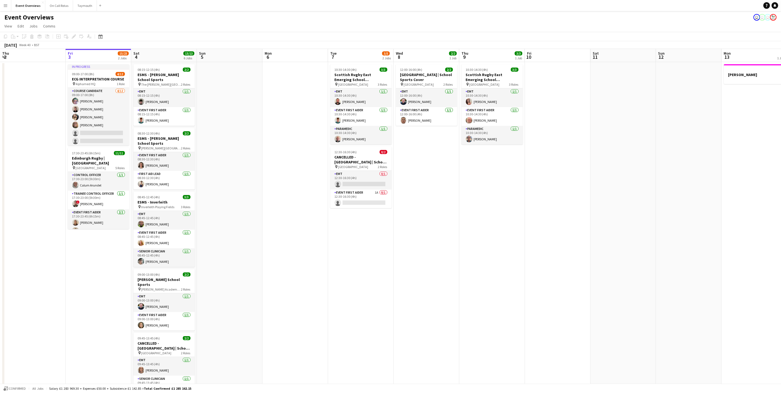
click at [3, 7] on button "Menu" at bounding box center [5, 5] width 11 height 11
click at [75, 29] on link "My Workforce" at bounding box center [82, 29] width 55 height 11
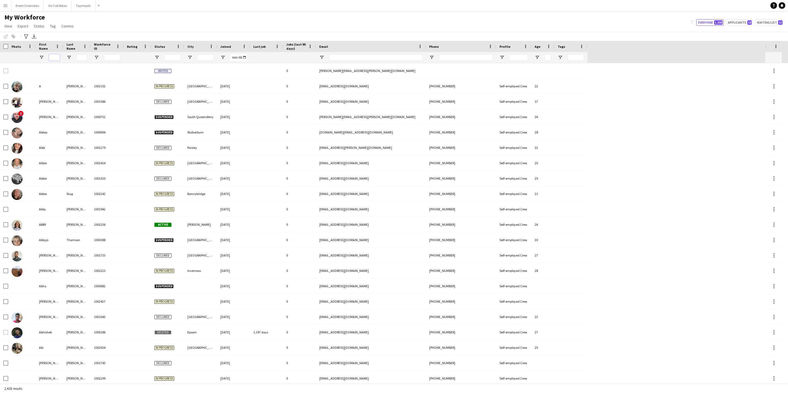
click at [54, 57] on input "First Name Filter Input" at bounding box center [54, 57] width 11 height 7
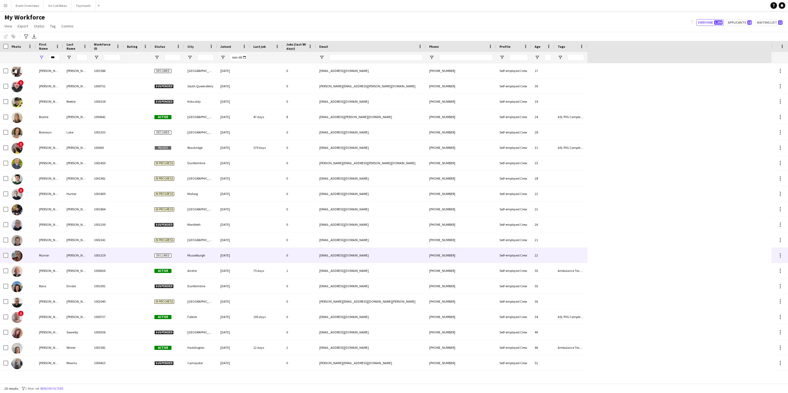
click at [79, 269] on div "[PERSON_NAME]" at bounding box center [76, 270] width 27 height 15
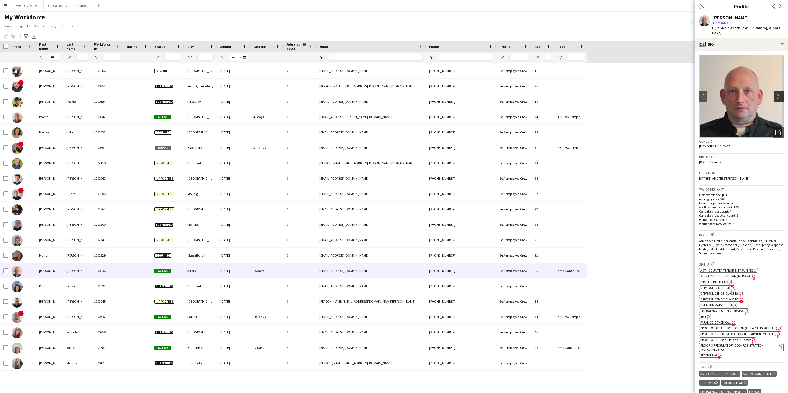
click at [775, 93] on app-icon "chevron-right" at bounding box center [779, 96] width 9 height 6
click at [700, 5] on icon "Close pop-in" at bounding box center [701, 6] width 5 height 5
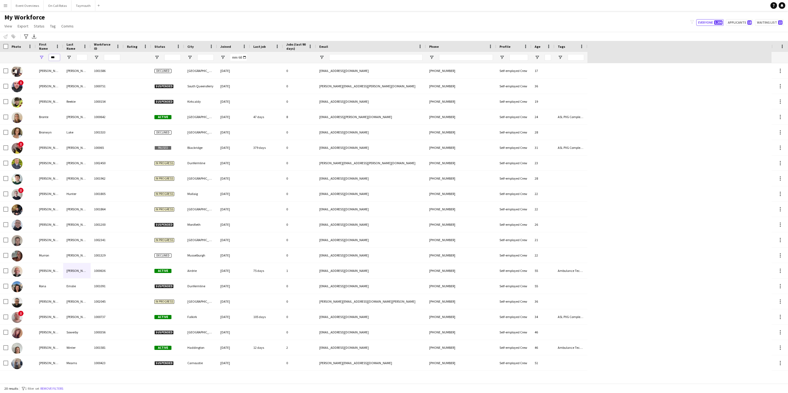
click at [57, 57] on input "***" at bounding box center [54, 57] width 11 height 7
type input "*"
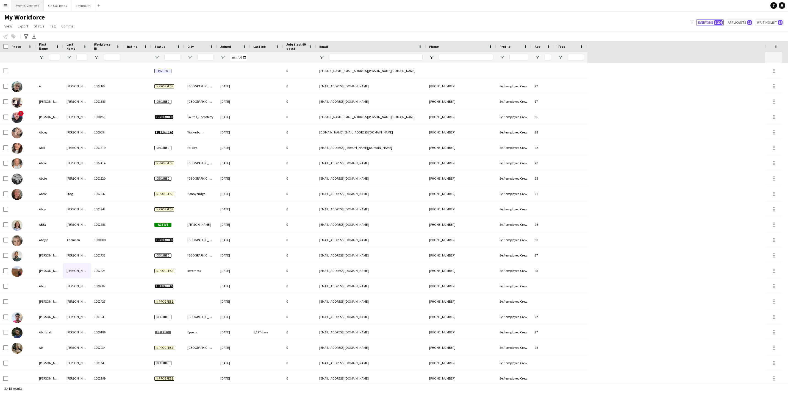
click at [22, 7] on button "Event Overviews Close" at bounding box center [27, 5] width 32 height 11
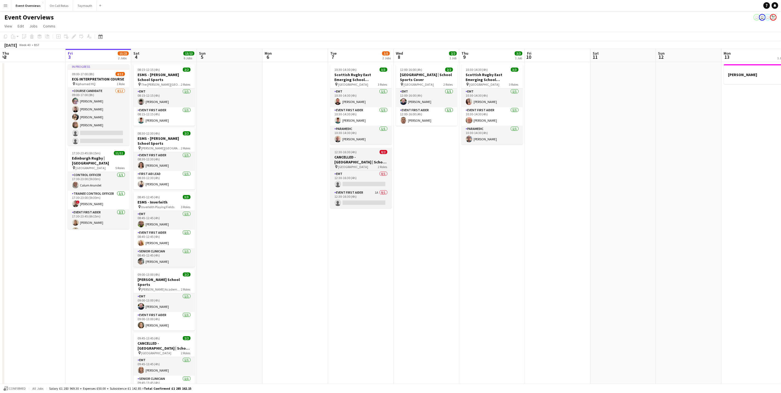
scroll to position [0, 132]
drag, startPoint x: 341, startPoint y: 155, endPoint x: 438, endPoint y: 7, distance: 176.6
click at [438, 7] on app-navbar "Menu Boards Boards Boards All jobs Status Workforce Workforce My Workforce Recr…" at bounding box center [390, 5] width 781 height 11
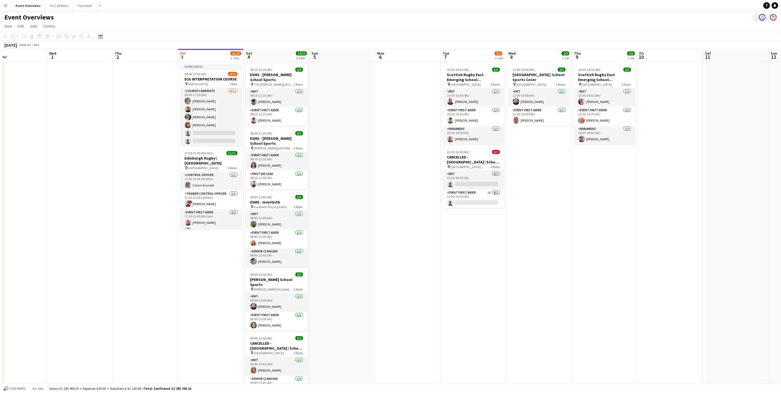
drag, startPoint x: 303, startPoint y: 260, endPoint x: 414, endPoint y: 262, distance: 110.4
click at [414, 262] on app-calendar-viewport "Sun 28 Mon 29 Tue 30 Wed 1 Thu 2 Fri 3 15/23 2 Jobs Sat 4 13/13 6 Jobs Sun 5 Mo…" at bounding box center [390, 260] width 781 height 423
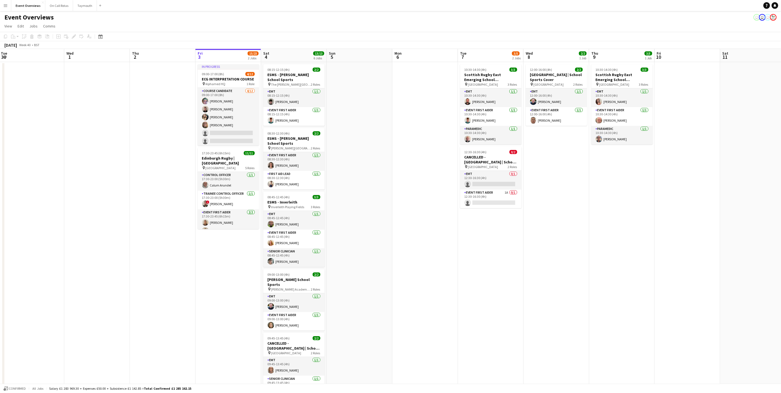
scroll to position [0, 116]
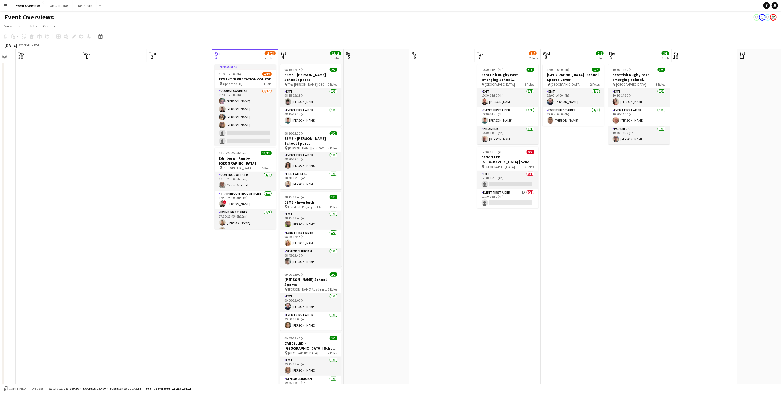
drag, startPoint x: 367, startPoint y: 176, endPoint x: 384, endPoint y: 161, distance: 22.6
click at [384, 161] on app-calendar-viewport "Sun 28 2/2 1 Job Mon 29 Tue 30 Wed 1 Thu 2 Fri 3 15/23 2 Jobs Sat 4 13/13 6 Job…" at bounding box center [390, 260] width 781 height 423
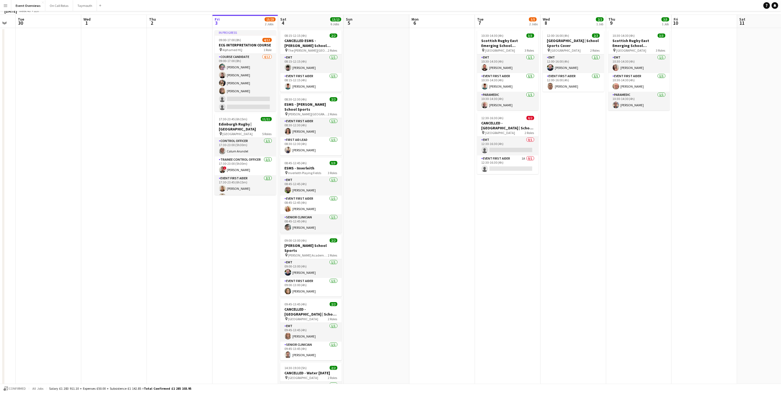
scroll to position [0, 0]
